Goal: Task Accomplishment & Management: Complete application form

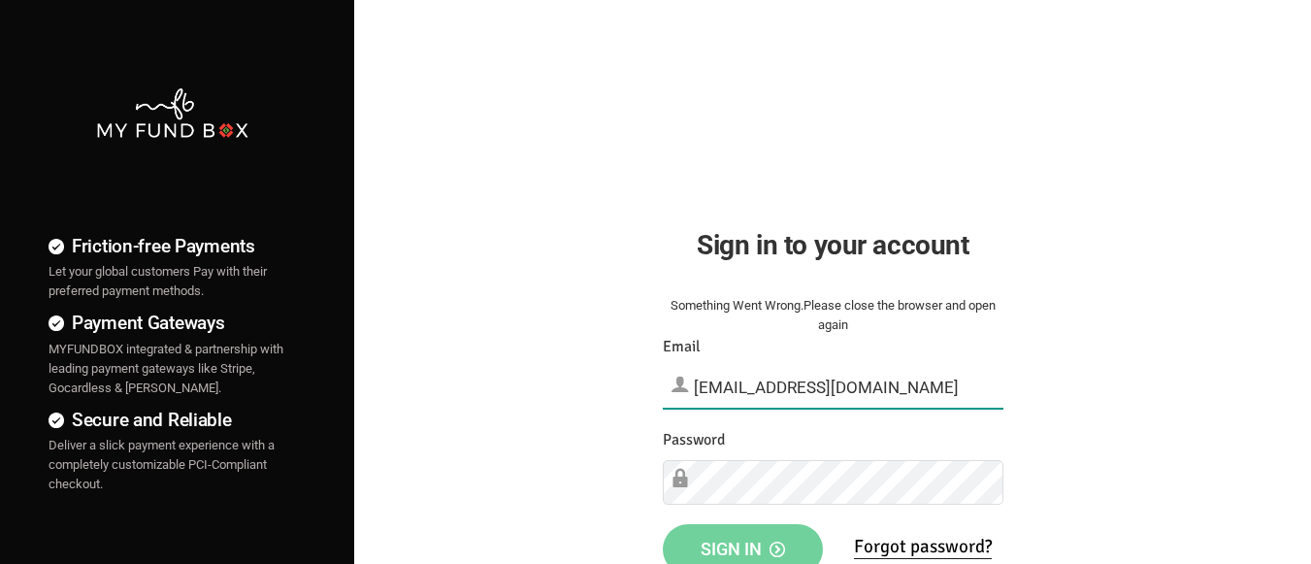
type input "[EMAIL_ADDRESS][DOMAIN_NAME]"
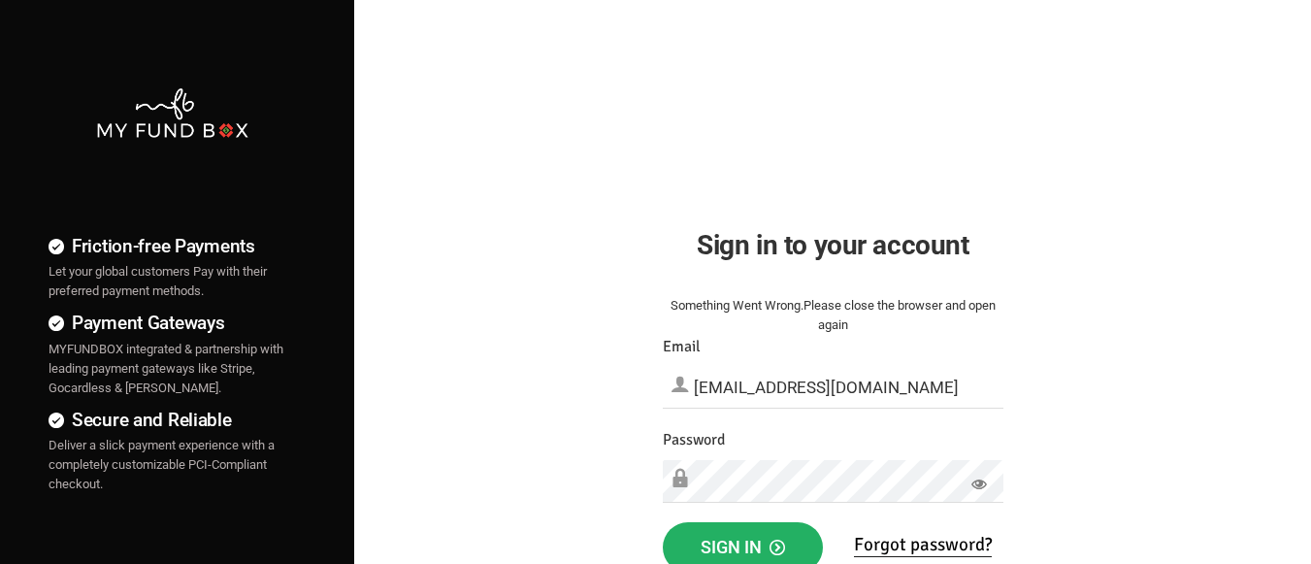
click at [742, 543] on span "Sign in" at bounding box center [743, 547] width 84 height 20
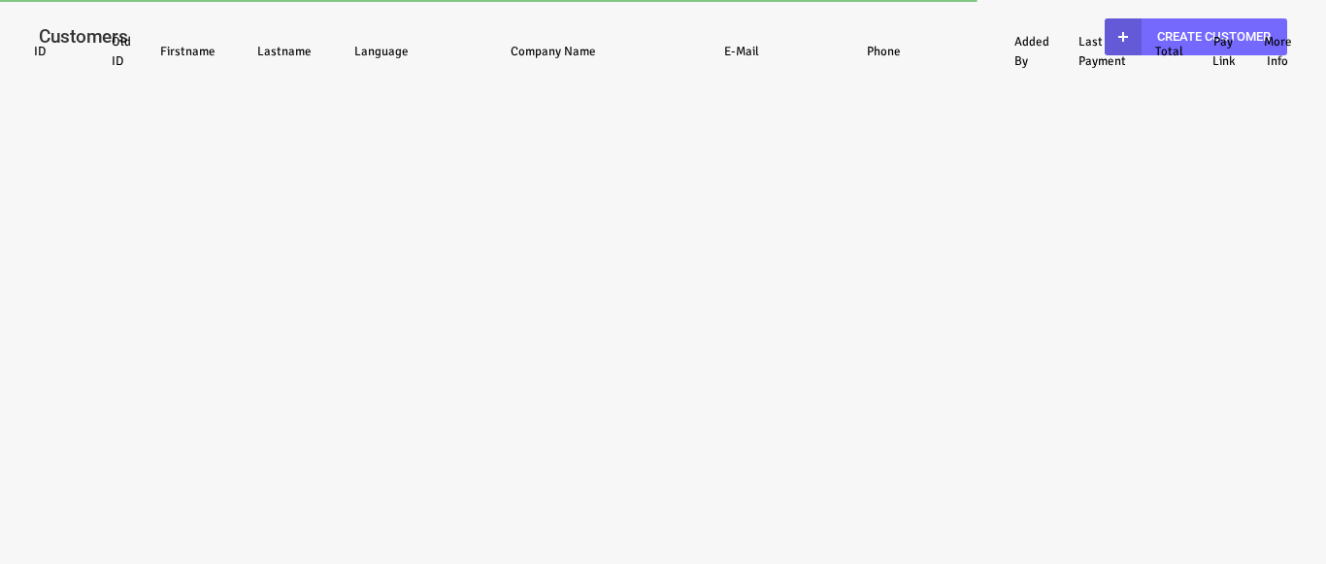
select select "100"
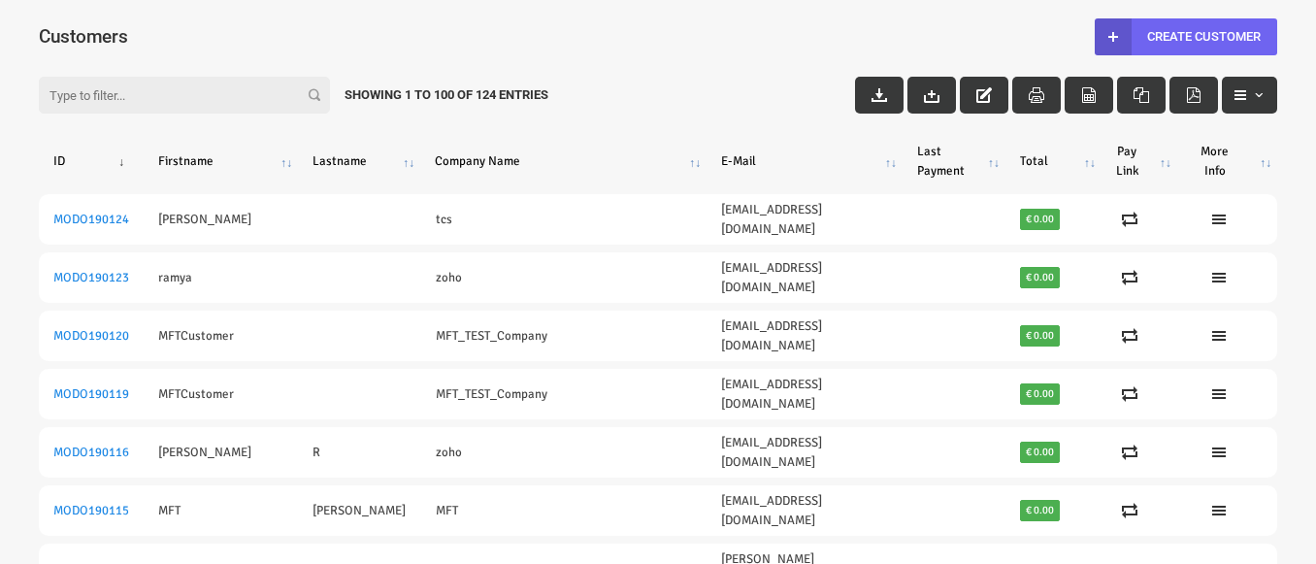
click at [1185, 36] on link "Create Customer" at bounding box center [1186, 36] width 182 height 37
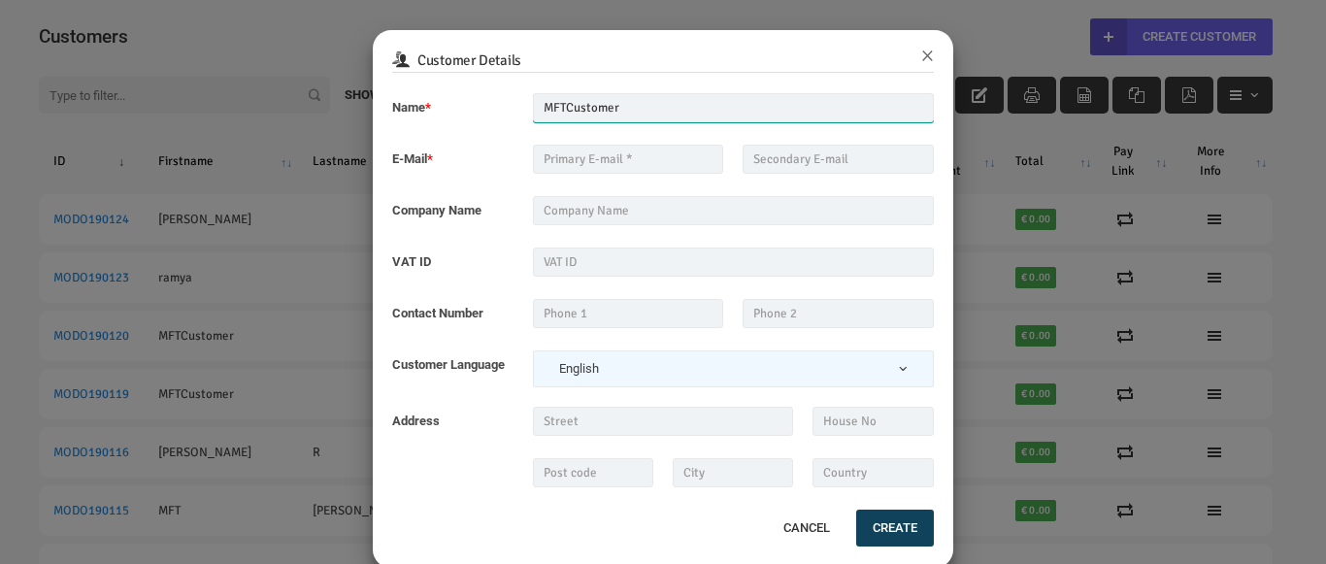
type input "MFTCustomer"
type input "[EMAIL_ADDRESS][DOMAIN_NAME]"
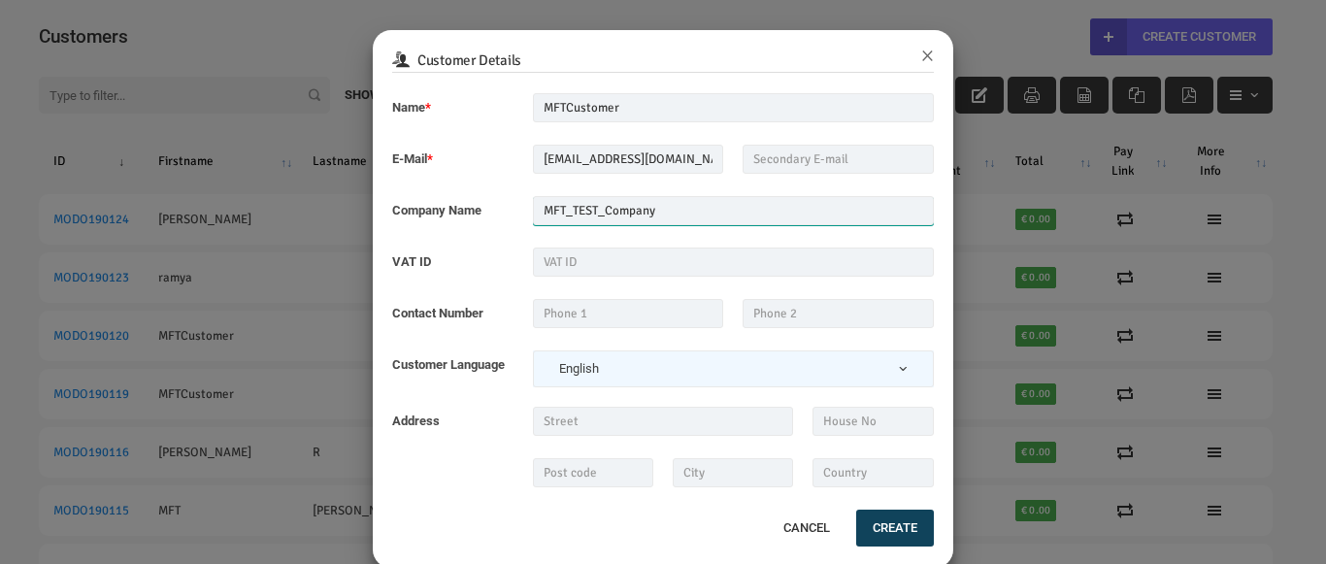
type input "MFT_TEST_Company"
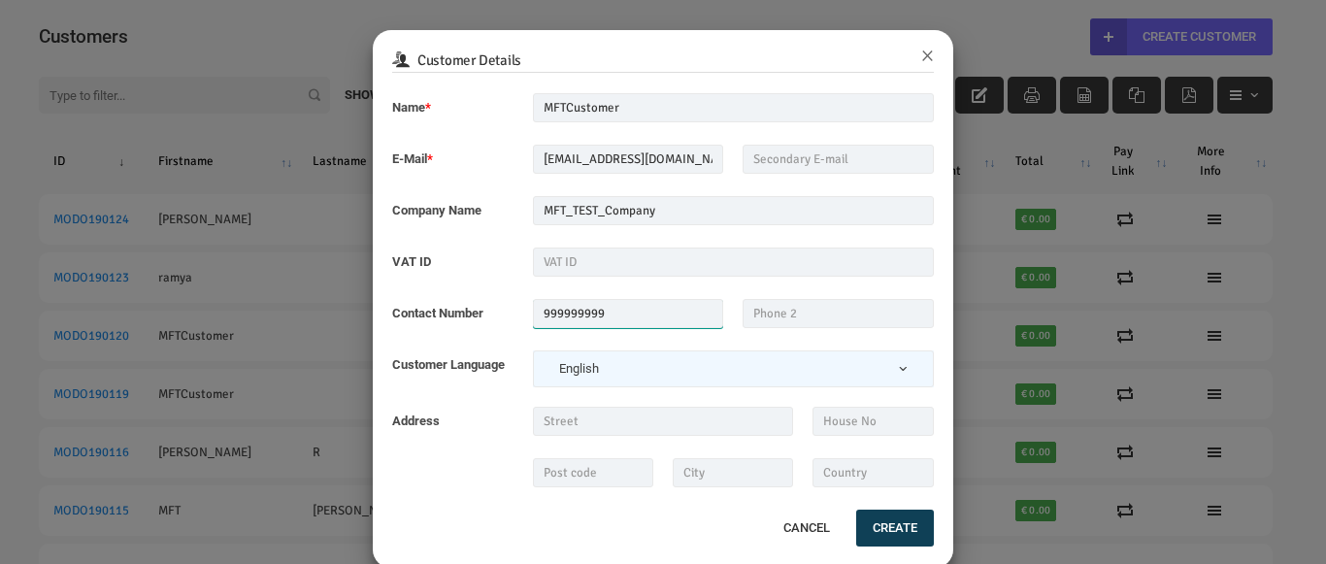
type input "999999999"
click at [886, 528] on button "Create" at bounding box center [895, 528] width 78 height 37
